Goal: Task Accomplishment & Management: Manage account settings

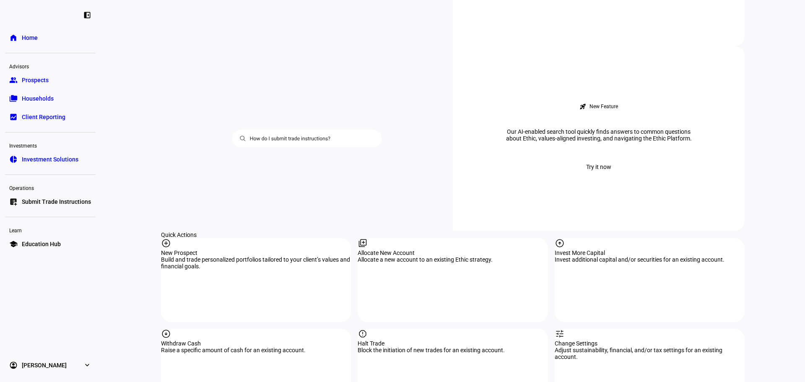
scroll to position [684, 0]
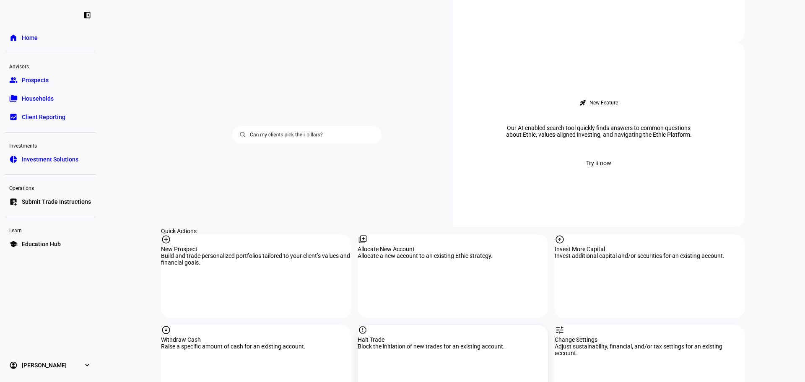
click at [400, 325] on div "report Halt Trade Block the initiation of new trades for an existing account." at bounding box center [452, 367] width 190 height 84
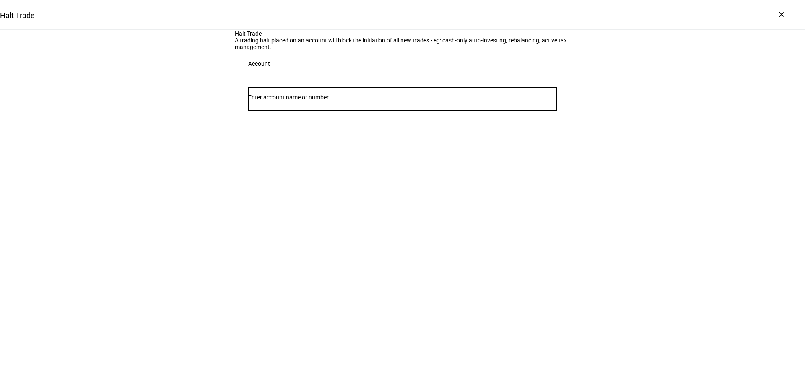
click at [367, 111] on div at bounding box center [402, 98] width 308 height 23
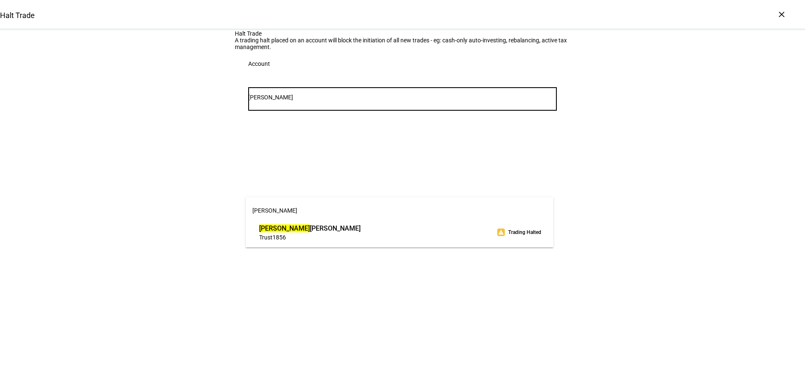
type input "[PERSON_NAME]"
click at [388, 219] on span "[PERSON_NAME]" at bounding box center [400, 210] width 308 height 20
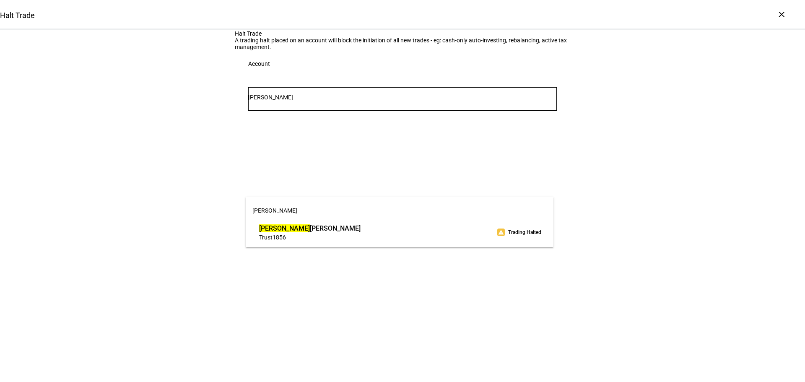
click at [360, 227] on span "[PERSON_NAME]" at bounding box center [309, 228] width 101 height 10
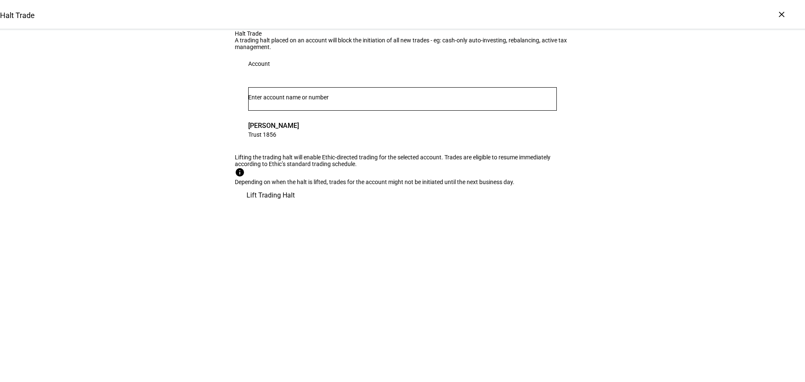
click at [295, 205] on span "Lift Trading Halt" at bounding box center [270, 195] width 48 height 20
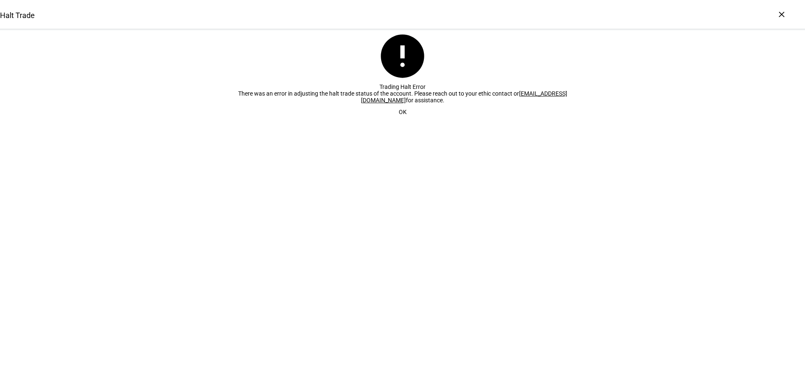
click at [399, 120] on span "OK" at bounding box center [403, 112] width 8 height 17
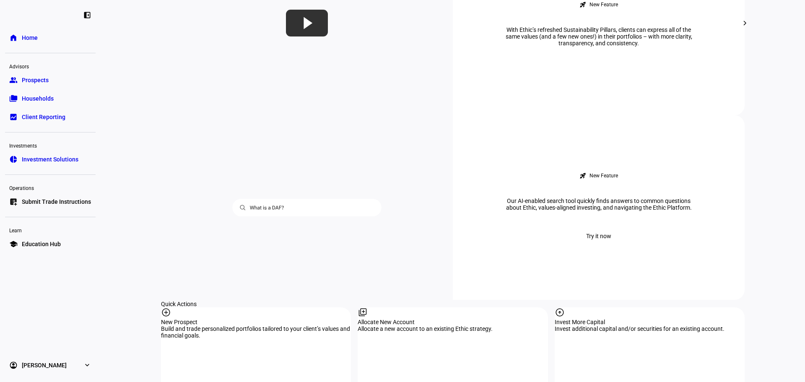
scroll to position [782, 0]
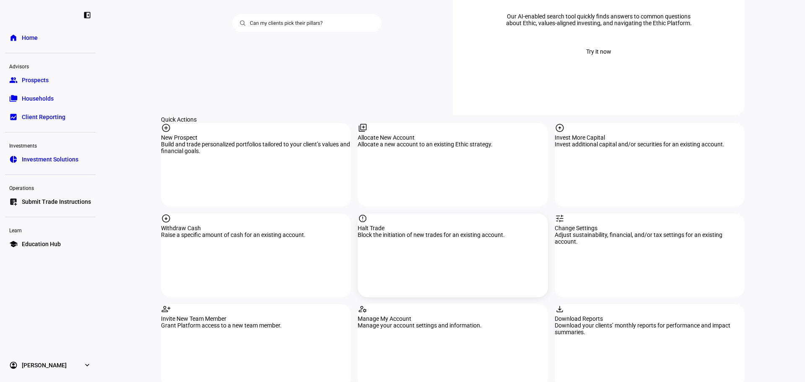
click at [459, 231] on div "Block the initiation of new trades for an existing account." at bounding box center [452, 234] width 190 height 7
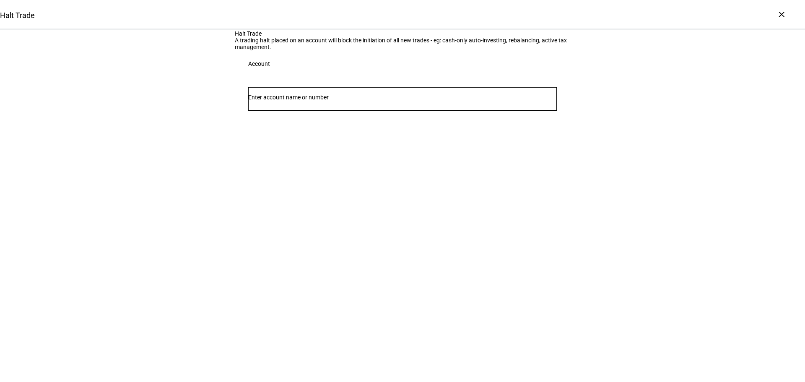
click at [301, 101] on input "Number" at bounding box center [402, 97] width 308 height 7
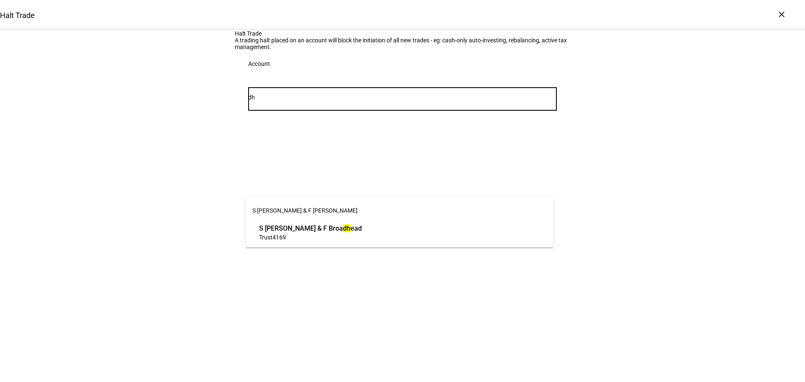
type input "d"
type input "[PERSON_NAME]"
click at [300, 224] on span "[PERSON_NAME] [PERSON_NAME]" at bounding box center [309, 228] width 101 height 10
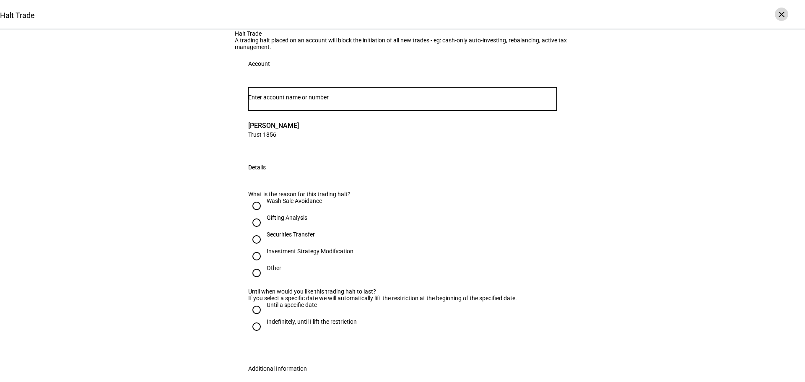
click at [782, 11] on div "×" at bounding box center [780, 14] width 13 height 13
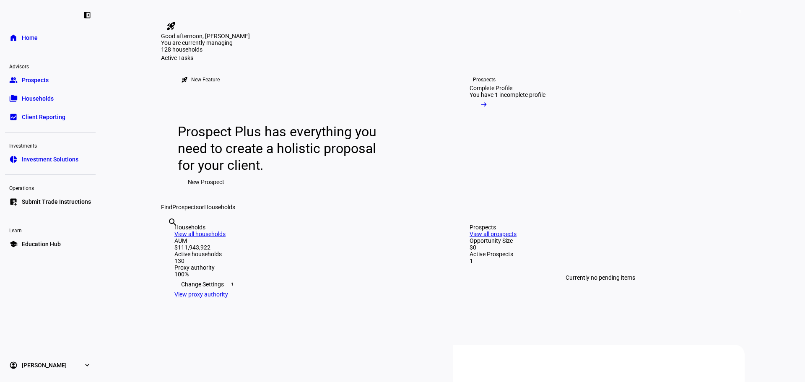
click at [27, 97] on span "Households" at bounding box center [38, 98] width 32 height 8
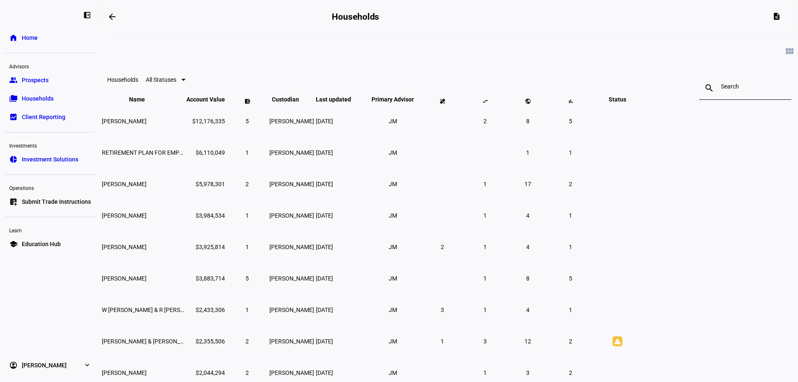
click at [633, 108] on mat-icon "keyboard_arrow_up" at bounding box center [628, 103] width 10 height 10
click at [631, 105] on mat-icon "keyboard_arrow_up" at bounding box center [626, 100] width 10 height 10
